Goal: Navigation & Orientation: Find specific page/section

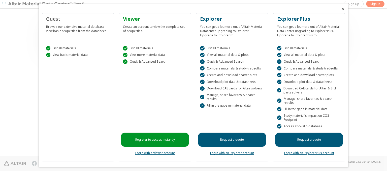
click at [341, 9] on icon "Close" at bounding box center [343, 9] width 4 height 4
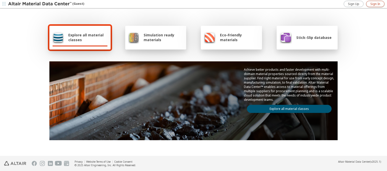
click at [375, 4] on span "Sign In" at bounding box center [375, 4] width 10 height 4
click at [40, 4] on img at bounding box center [40, 4] width 64 height 5
click at [86, 37] on span "Explore all material classes" at bounding box center [87, 38] width 39 height 10
click at [287, 107] on link "Explore all material classes" at bounding box center [289, 109] width 85 height 8
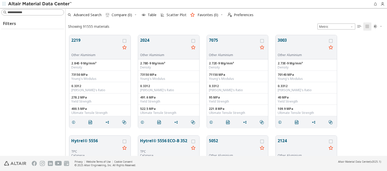
scroll to position [120, 317]
